Goal: Task Accomplishment & Management: Use online tool/utility

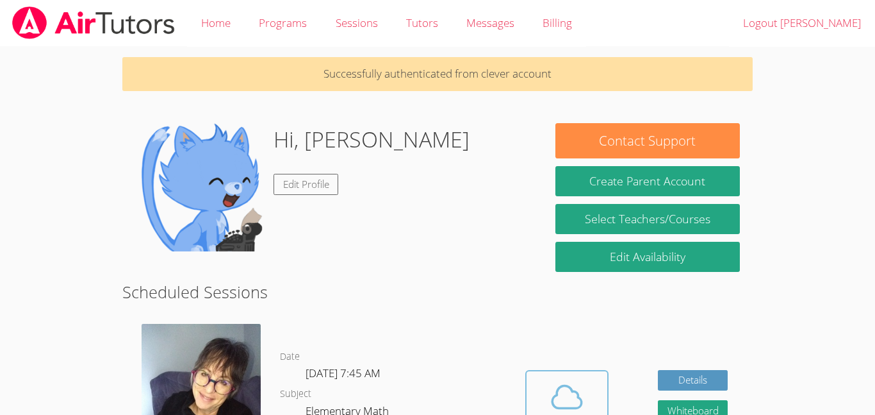
click at [562, 400] on icon at bounding box center [567, 397] width 36 height 36
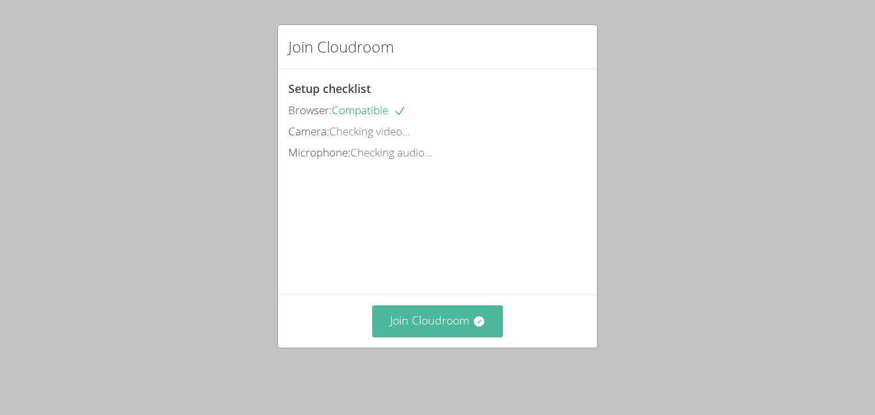
click at [473, 327] on icon at bounding box center [479, 321] width 13 height 13
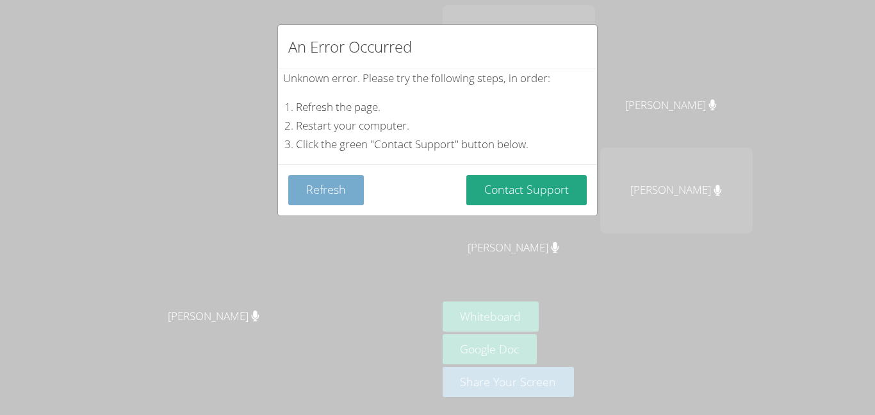
click at [316, 175] on button "Refresh" at bounding box center [326, 190] width 76 height 30
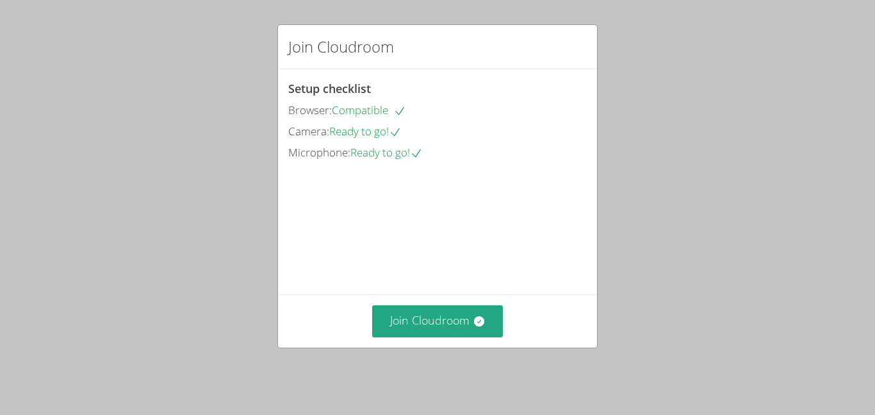
click at [445, 347] on div "Join Cloudroom" at bounding box center [437, 320] width 319 height 53
click at [441, 331] on button "Join Cloudroom" at bounding box center [437, 320] width 131 height 31
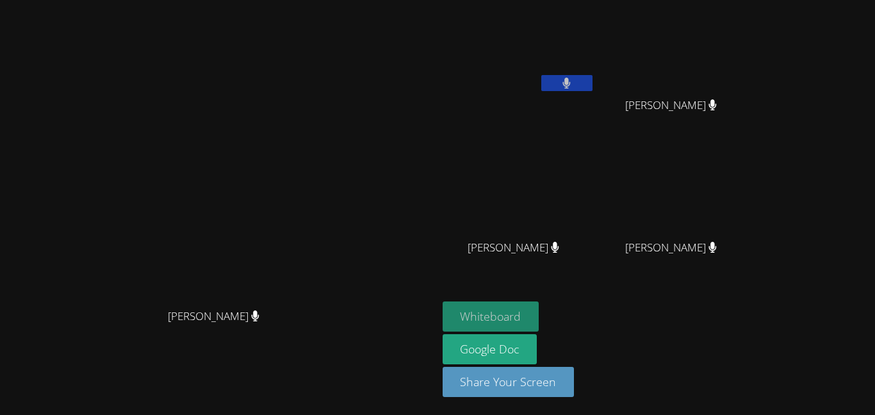
click at [539, 309] on button "Whiteboard" at bounding box center [491, 316] width 97 height 30
click at [571, 81] on icon at bounding box center [567, 83] width 8 height 11
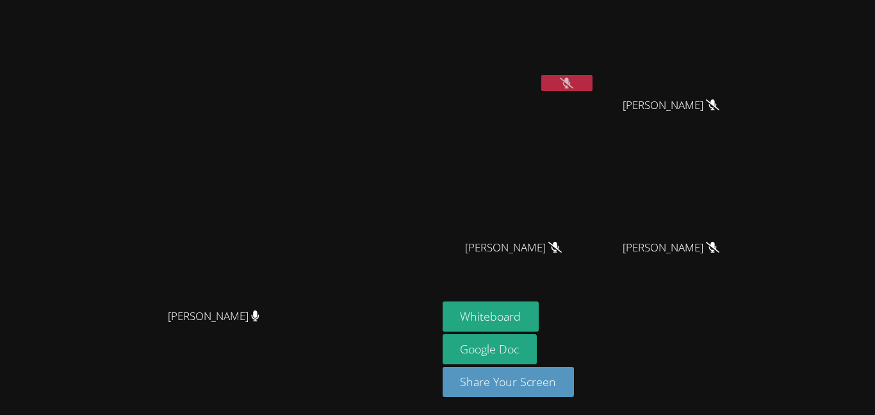
drag, startPoint x: 805, startPoint y: 192, endPoint x: 793, endPoint y: 192, distance: 12.8
click at [753, 192] on video at bounding box center [676, 190] width 152 height 86
click at [595, 82] on video at bounding box center [519, 48] width 152 height 86
click at [573, 85] on icon at bounding box center [566, 83] width 13 height 11
click at [593, 85] on button at bounding box center [566, 83] width 51 height 16
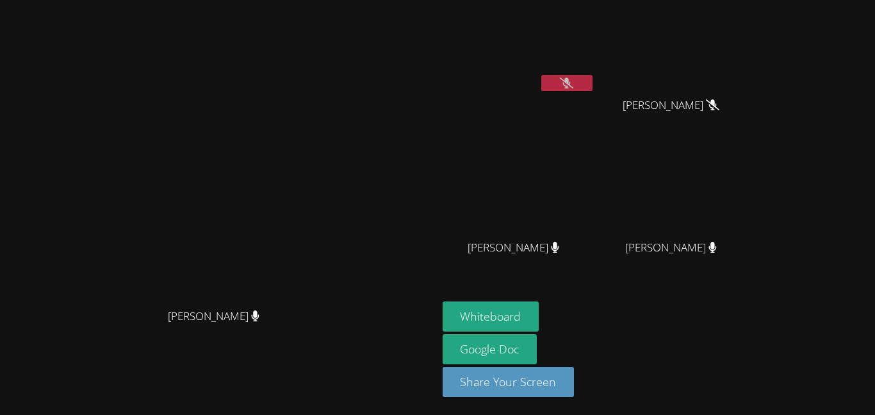
click at [573, 85] on icon at bounding box center [566, 83] width 13 height 11
click at [571, 84] on icon at bounding box center [567, 83] width 8 height 11
click at [573, 84] on icon at bounding box center [566, 83] width 13 height 11
click at [571, 86] on icon at bounding box center [567, 83] width 8 height 11
click at [593, 79] on button at bounding box center [566, 83] width 51 height 16
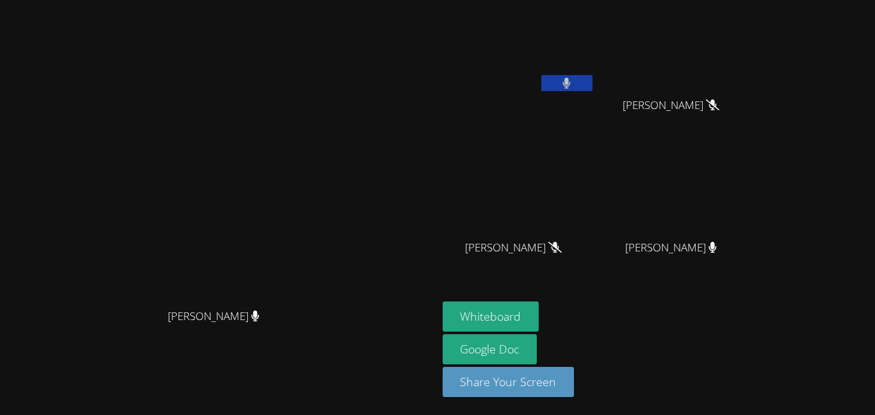
click at [593, 79] on button at bounding box center [566, 83] width 51 height 16
click at [573, 81] on icon at bounding box center [566, 83] width 13 height 11
click at [593, 79] on button at bounding box center [566, 83] width 51 height 16
click at [315, 300] on video at bounding box center [218, 182] width 192 height 240
click at [740, 322] on div "Whiteboard Google Doc Share Your Screen" at bounding box center [598, 354] width 310 height 106
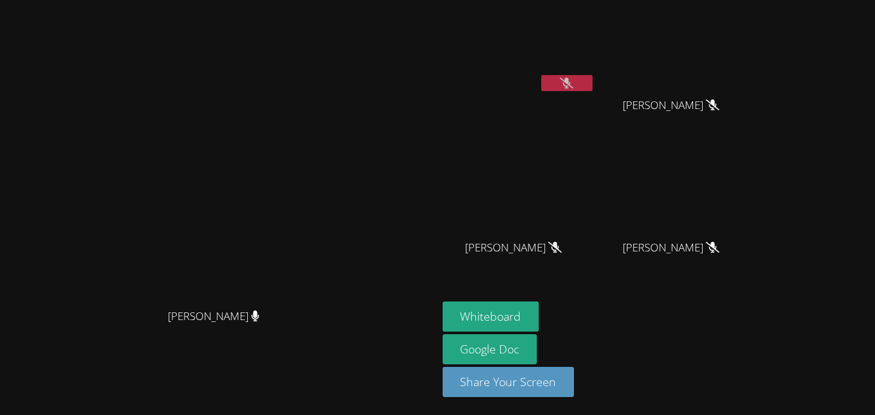
click at [573, 78] on icon at bounding box center [566, 83] width 13 height 11
click at [593, 81] on button at bounding box center [566, 83] width 51 height 16
click at [573, 84] on icon at bounding box center [566, 83] width 13 height 11
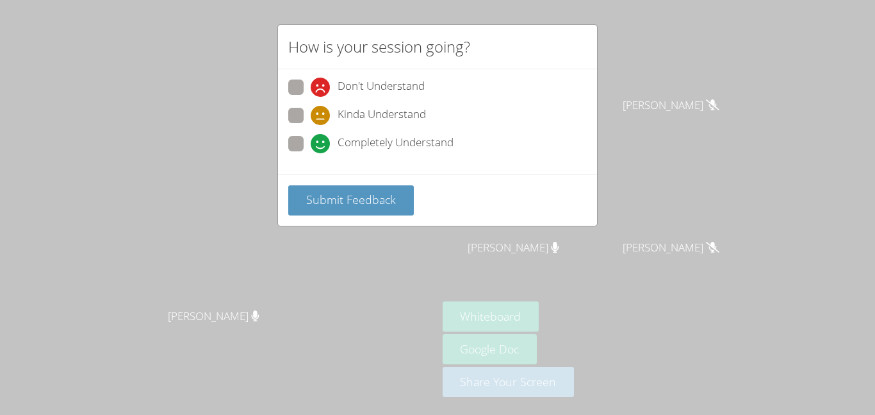
click at [311, 153] on span at bounding box center [311, 153] width 0 height 0
click at [311, 145] on input "Completely Understand" at bounding box center [316, 141] width 11 height 11
radio input "true"
click at [360, 268] on div "How is your session going? Don't Understand Kinda Understand Completely Underst…" at bounding box center [437, 207] width 875 height 415
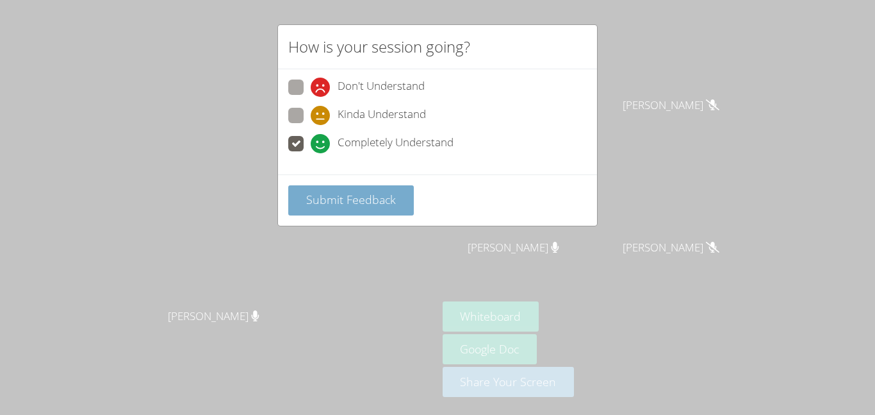
click at [354, 205] on span "Submit Feedback" at bounding box center [351, 199] width 90 height 15
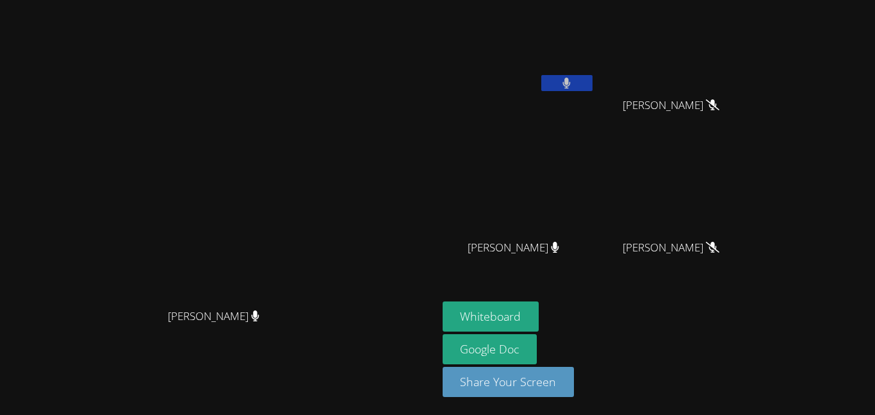
click at [571, 86] on icon at bounding box center [567, 83] width 8 height 11
click at [573, 85] on icon at bounding box center [566, 83] width 13 height 11
click at [593, 90] on button at bounding box center [566, 83] width 51 height 16
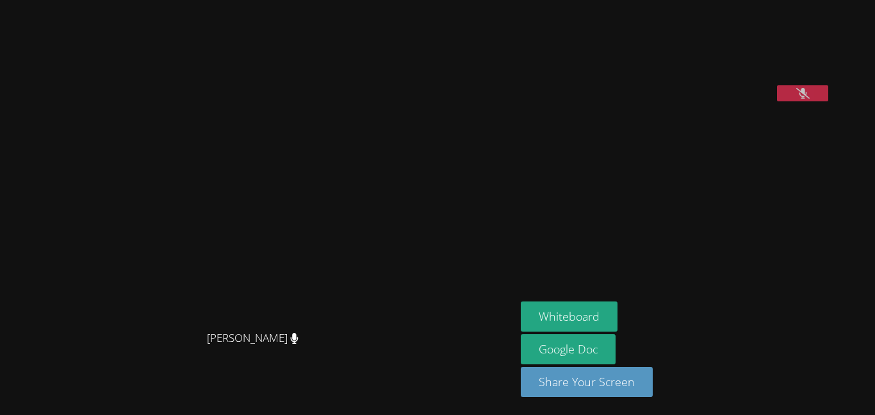
click at [658, 69] on video at bounding box center [617, 53] width 192 height 96
